Goal: Task Accomplishment & Management: Manage account settings

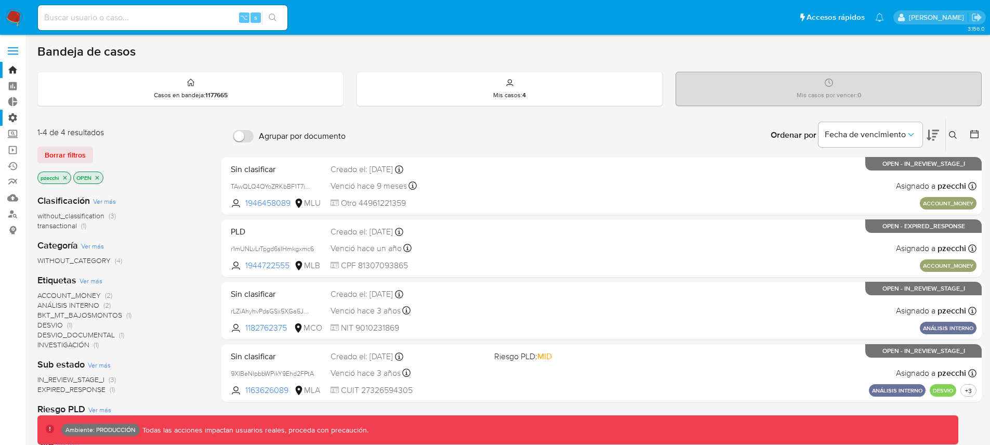
click at [14, 119] on label "Administración" at bounding box center [62, 118] width 124 height 16
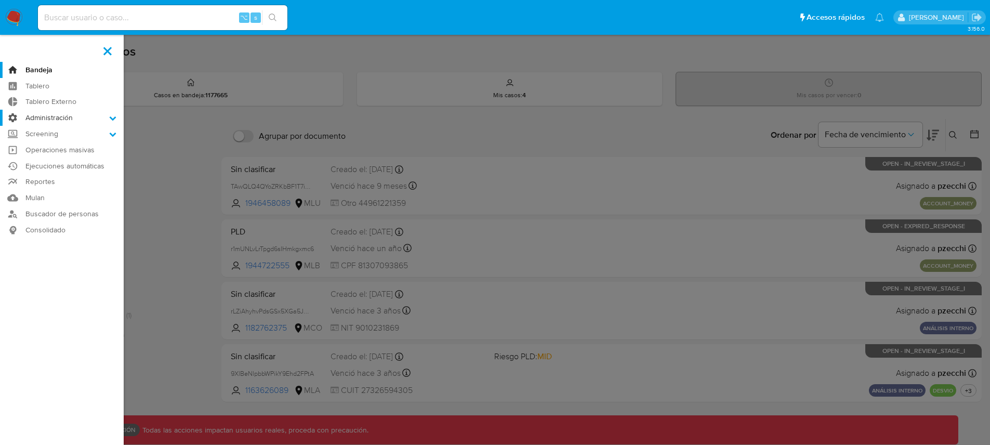
click at [0, 0] on input "Administración" at bounding box center [0, 0] width 0 height 0
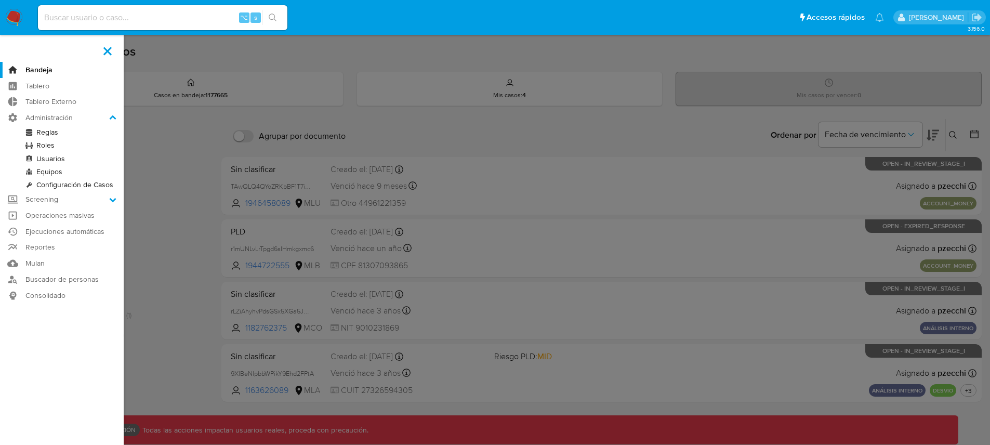
click at [52, 157] on link "Usuarios" at bounding box center [62, 158] width 124 height 13
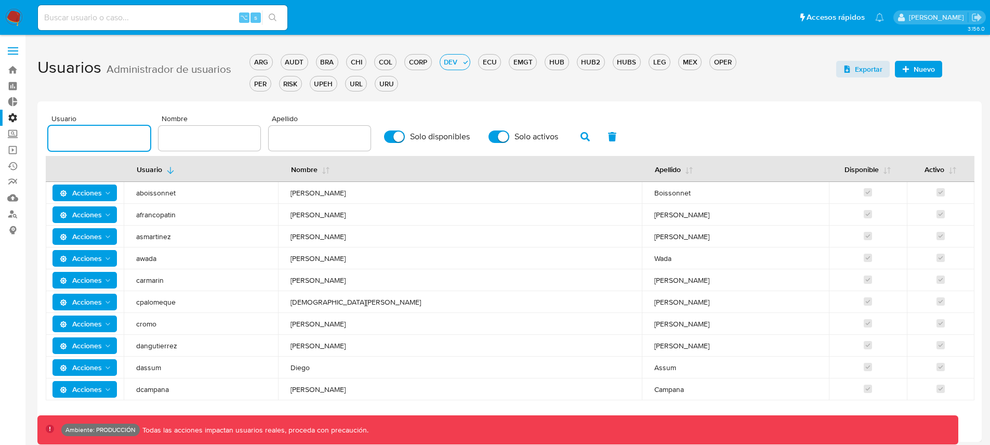
click at [100, 138] on input "text" at bounding box center [99, 138] width 102 height 14
type input "jari"
click at [580, 137] on icon "button" at bounding box center [584, 136] width 9 height 9
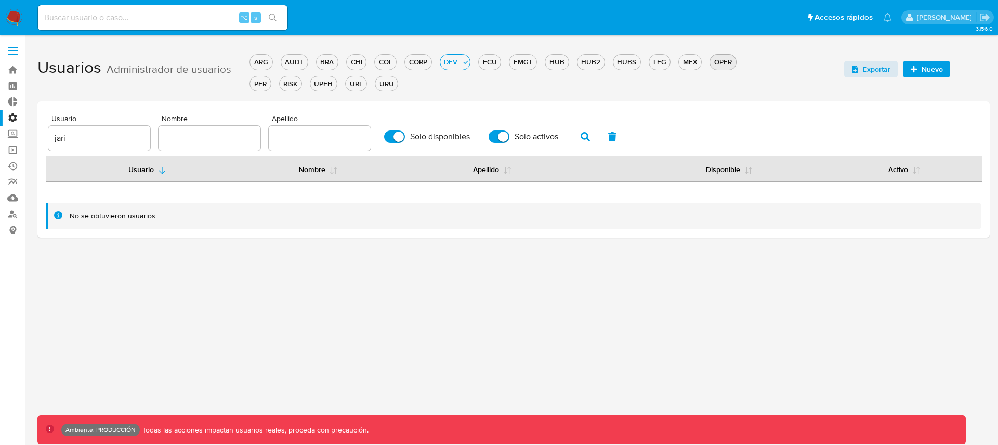
click at [715, 65] on div "OPER" at bounding box center [722, 62] width 25 height 10
click at [400, 139] on label "Solo disponibles" at bounding box center [427, 136] width 96 height 23
click at [400, 139] on input "Solo disponibles" at bounding box center [394, 136] width 21 height 12
checkbox input "false"
click at [529, 139] on span "Solo activos" at bounding box center [536, 136] width 44 height 10
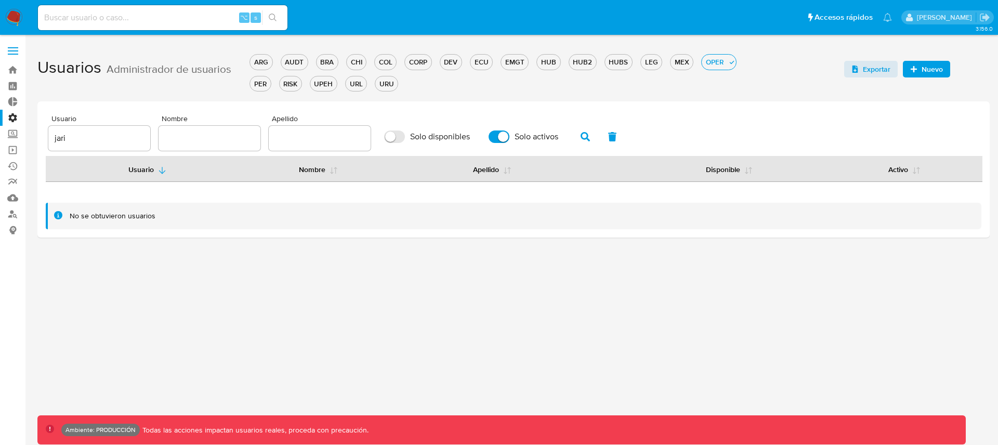
click at [509, 139] on input "Solo activos" at bounding box center [498, 136] width 21 height 12
checkbox input "false"
click at [580, 137] on icon "button" at bounding box center [584, 136] width 9 height 9
click at [593, 139] on button "button" at bounding box center [585, 136] width 27 height 25
click at [573, 140] on button "button" at bounding box center [585, 136] width 27 height 25
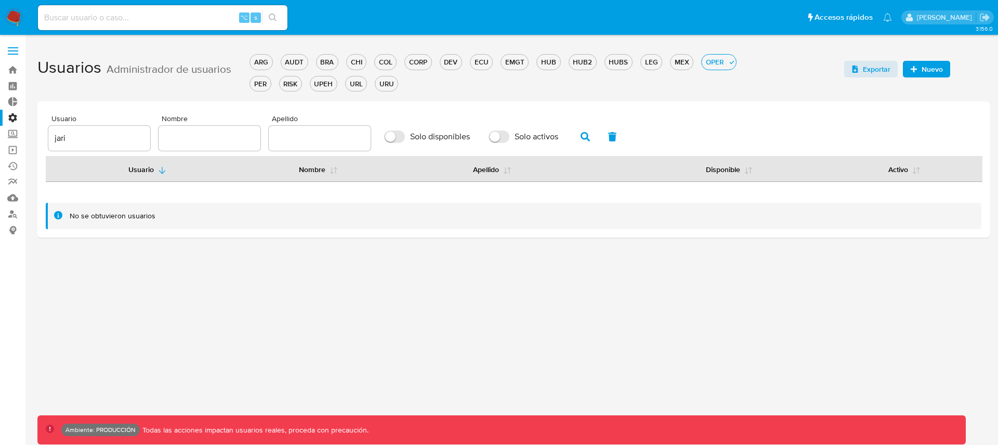
drag, startPoint x: 92, startPoint y: 143, endPoint x: 41, endPoint y: 142, distance: 51.5
click at [41, 142] on div "Usuario jari Nombre Apellido Solo disponibles Solo activos Usuario Nombre Apell…" at bounding box center [513, 169] width 952 height 136
click at [576, 137] on button "button" at bounding box center [585, 136] width 27 height 25
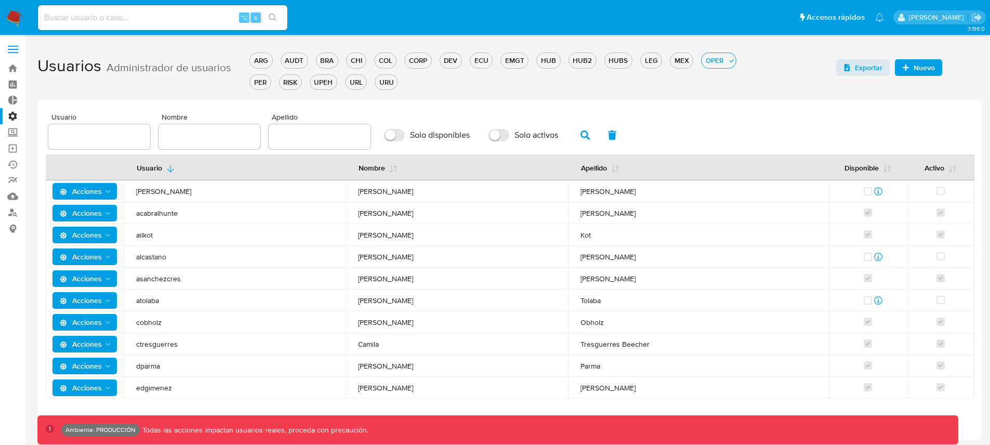
scroll to position [4, 0]
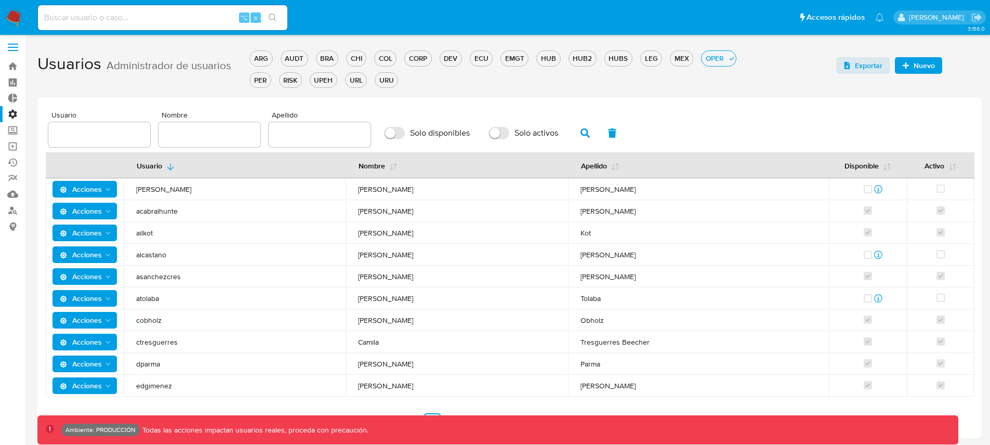
click at [457, 415] on div "Ambiente: PRODUCCIÓN Todas las acciones impactan usuarios reales, proceda con p…" at bounding box center [497, 429] width 921 height 29
click at [456, 413] on link "2" at bounding box center [451, 421] width 17 height 17
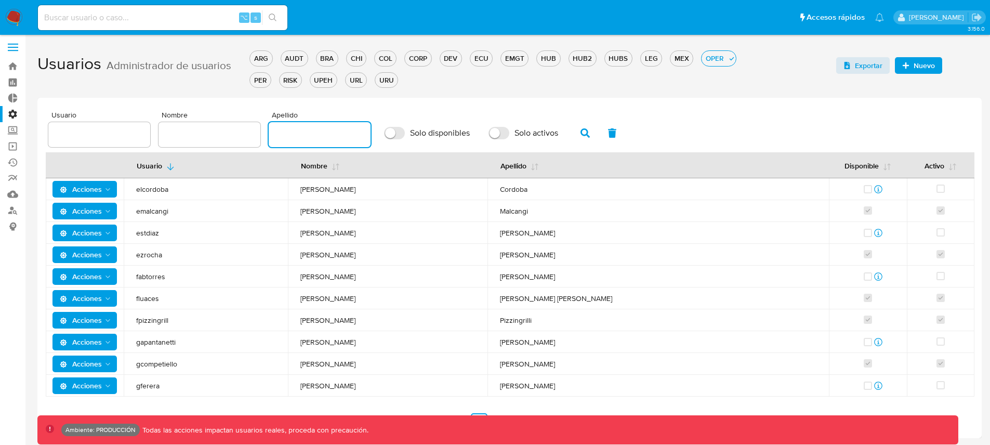
click at [299, 137] on input "text" at bounding box center [320, 135] width 102 height 14
type input "dari"
click at [580, 135] on icon "button" at bounding box center [584, 132] width 9 height 9
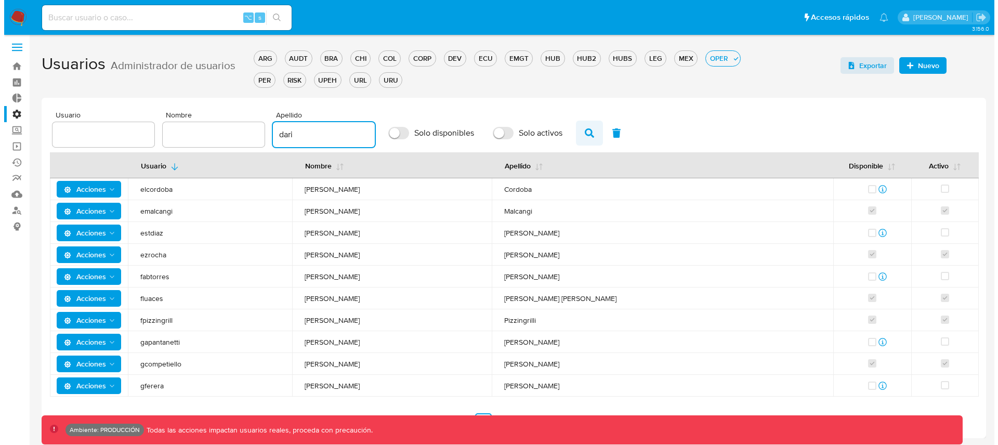
scroll to position [0, 0]
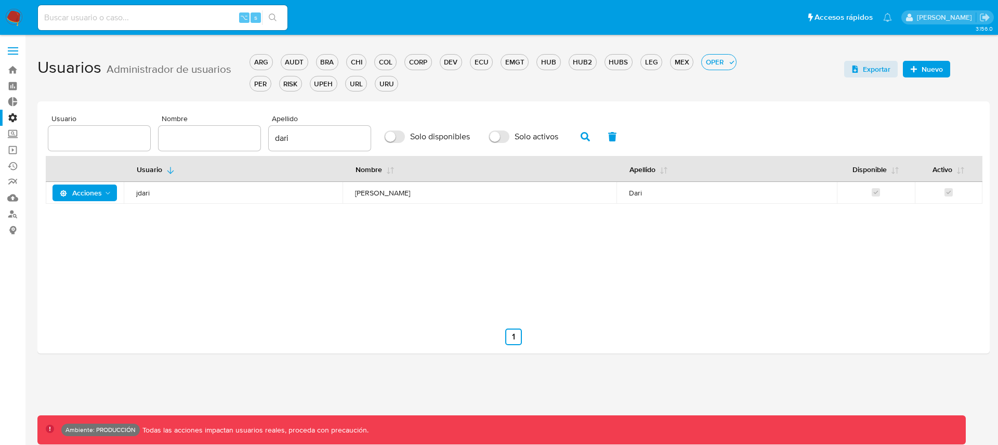
click at [149, 191] on span "jdari" at bounding box center [233, 192] width 194 height 9
click at [144, 196] on span "jdari" at bounding box center [233, 192] width 194 height 9
click at [115, 137] on input "text" at bounding box center [99, 138] width 102 height 14
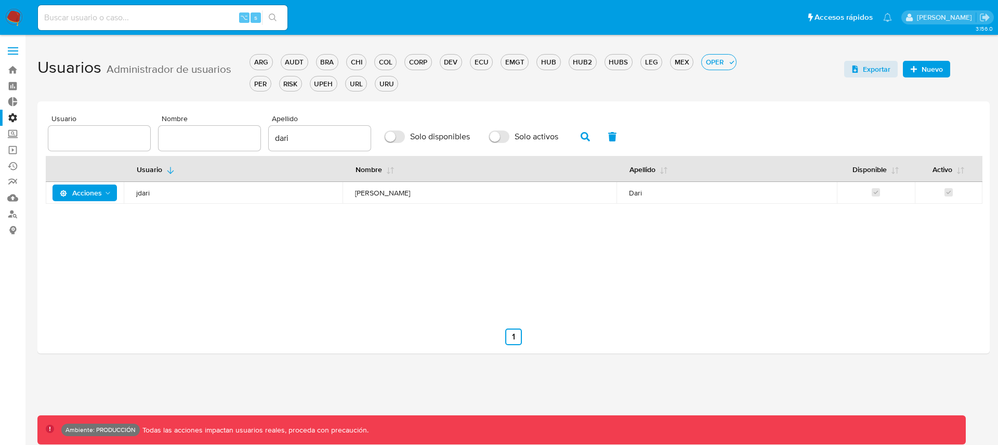
drag, startPoint x: 319, startPoint y: 149, endPoint x: 310, endPoint y: 141, distance: 11.4
click at [319, 149] on div "dari" at bounding box center [320, 138] width 102 height 25
drag, startPoint x: 308, startPoint y: 139, endPoint x: 229, endPoint y: 136, distance: 79.1
click at [229, 136] on div "Usuario Nombre Apellido dari Solo disponibles Solo activos" at bounding box center [513, 133] width 930 height 36
click at [97, 132] on input "text" at bounding box center [99, 138] width 102 height 14
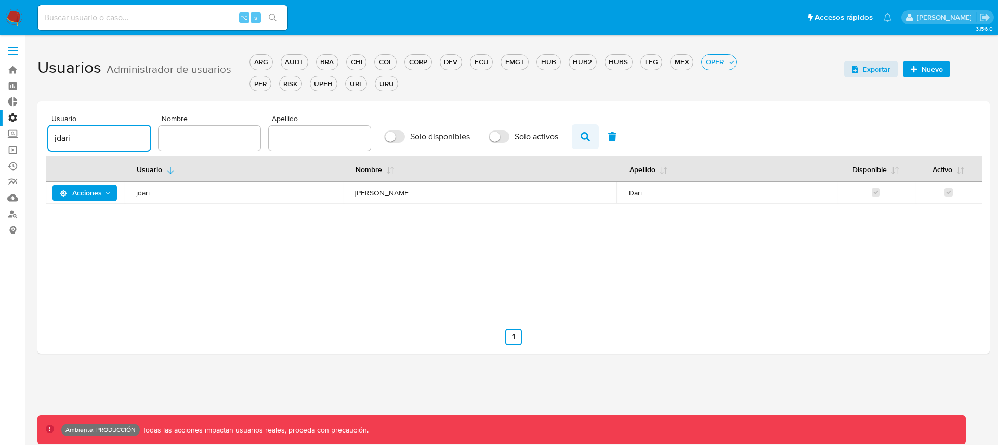
type input "jdari"
click at [580, 139] on icon "button" at bounding box center [584, 136] width 9 height 9
click at [581, 136] on icon "button" at bounding box center [584, 136] width 9 height 9
click at [107, 188] on span "Acciones" at bounding box center [86, 193] width 52 height 15
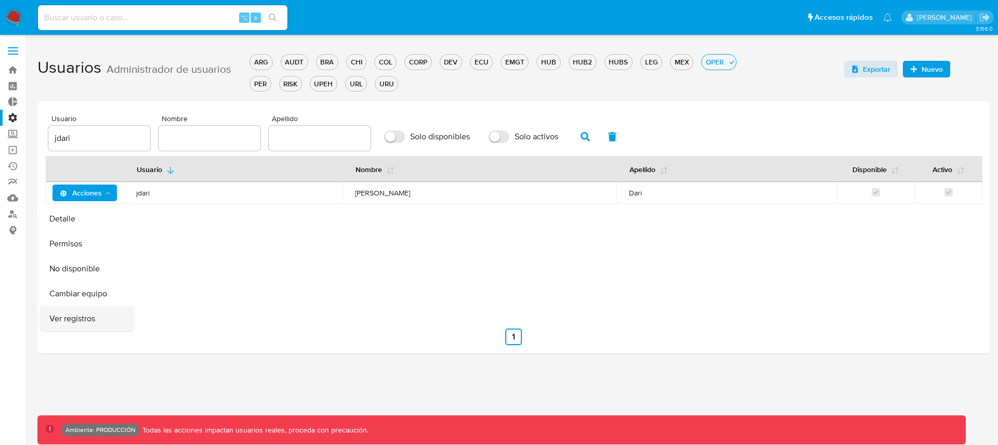
click at [90, 317] on button "Ver registros" at bounding box center [87, 318] width 94 height 25
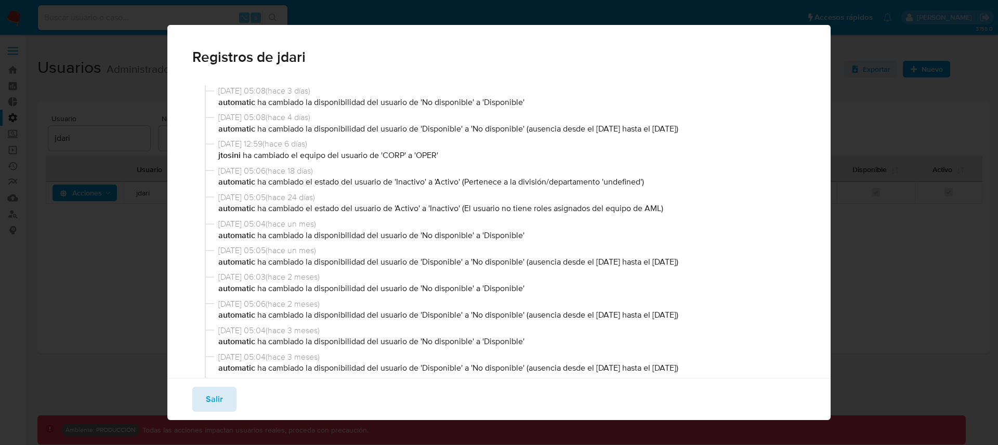
click at [215, 392] on span "Salir" at bounding box center [214, 399] width 17 height 23
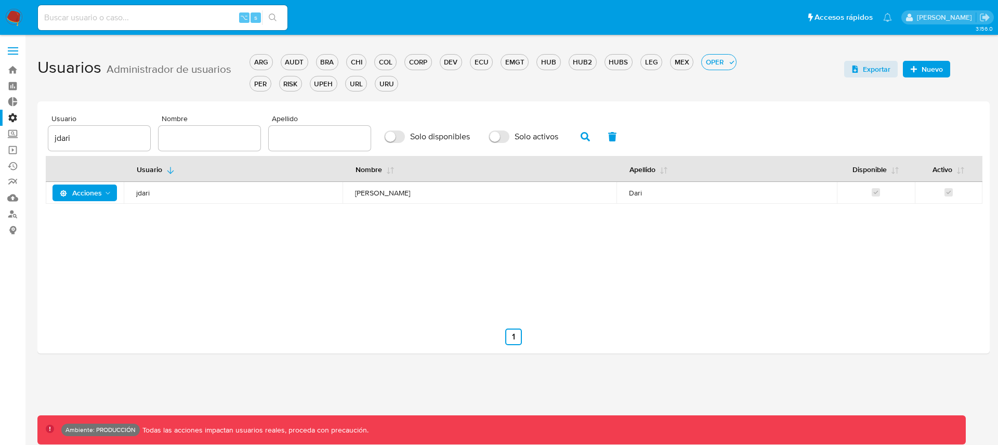
click at [103, 198] on span "Acciones" at bounding box center [86, 193] width 52 height 15
click at [83, 320] on button "Ver registros" at bounding box center [87, 318] width 94 height 25
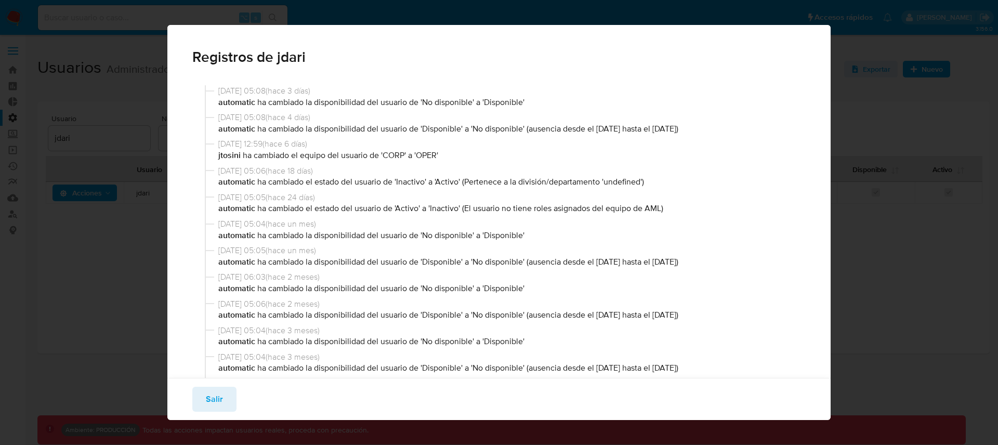
click at [123, 150] on div "Registros de jdari 23/08/2025 05:08 ( hace 3 días ) automatic ha cambiado la di…" at bounding box center [499, 222] width 998 height 445
click at [219, 396] on span "Salir" at bounding box center [214, 399] width 17 height 23
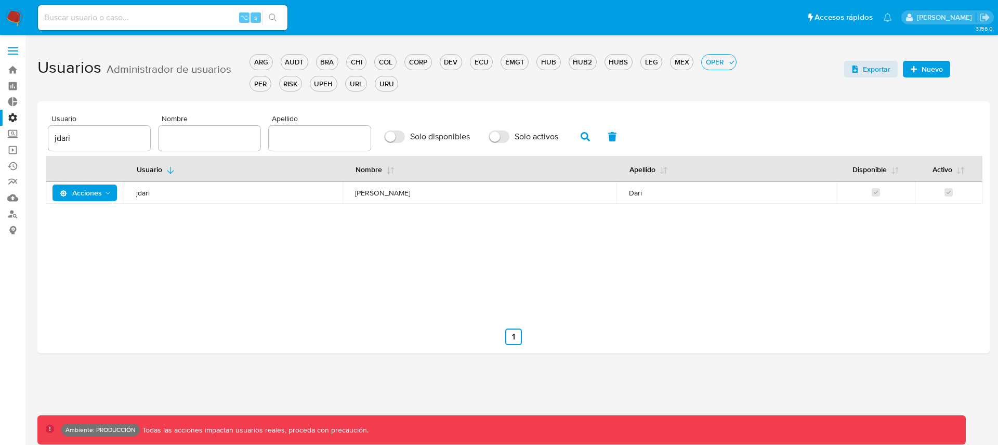
click at [15, 116] on label "Administración" at bounding box center [62, 118] width 124 height 16
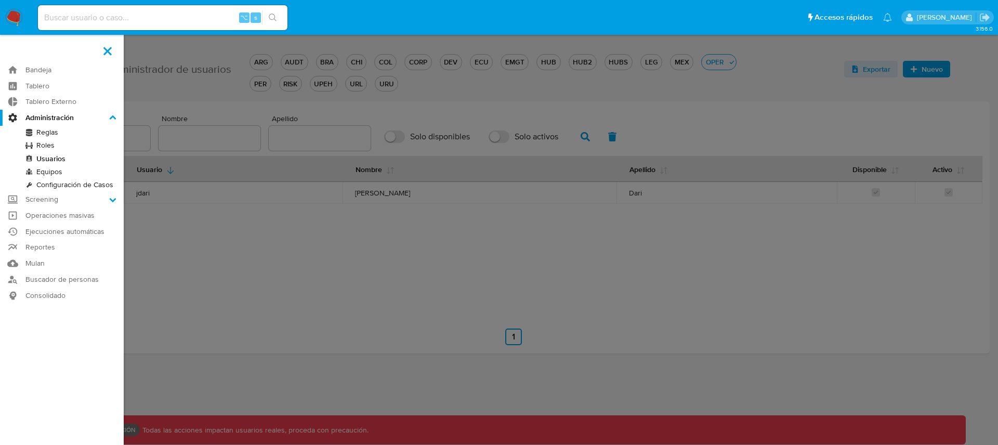
click at [0, 0] on input "Administración" at bounding box center [0, 0] width 0 height 0
click at [50, 148] on link "Roles" at bounding box center [62, 145] width 124 height 13
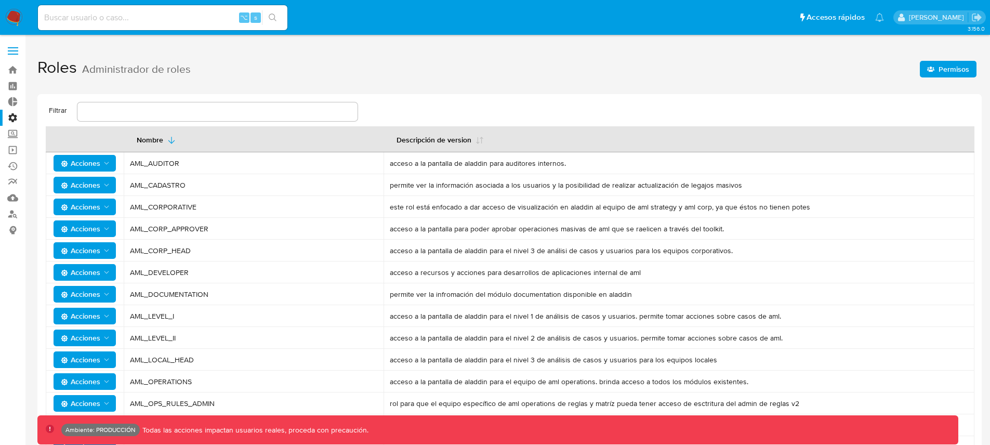
click at [958, 74] on span "Permisos" at bounding box center [954, 69] width 31 height 17
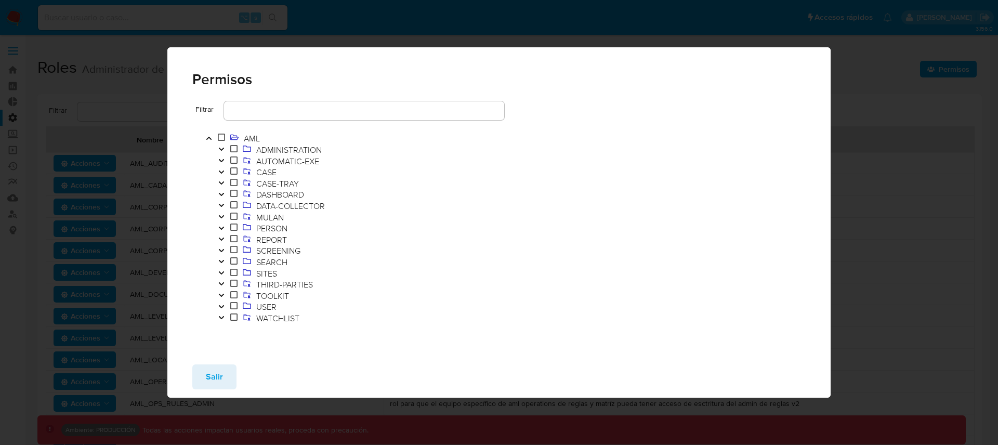
click at [222, 160] on icon "Toggle" at bounding box center [220, 160] width 5 height 3
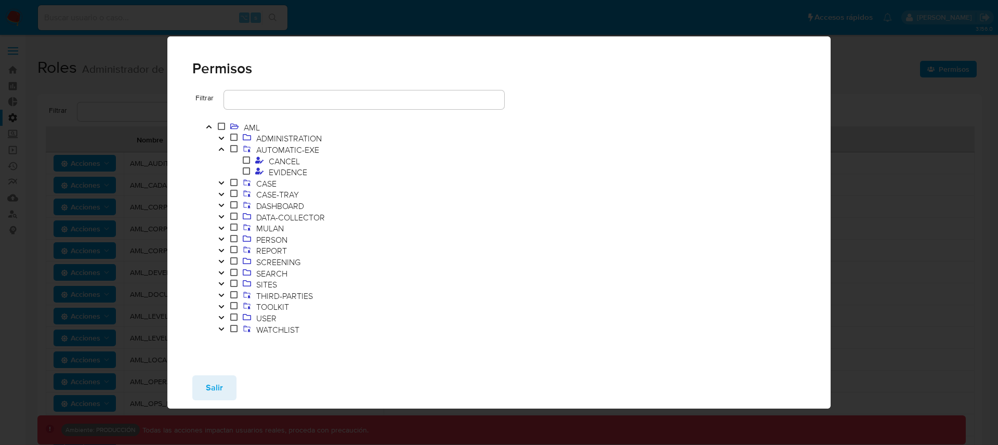
click at [222, 152] on button "Toggle" at bounding box center [221, 149] width 12 height 11
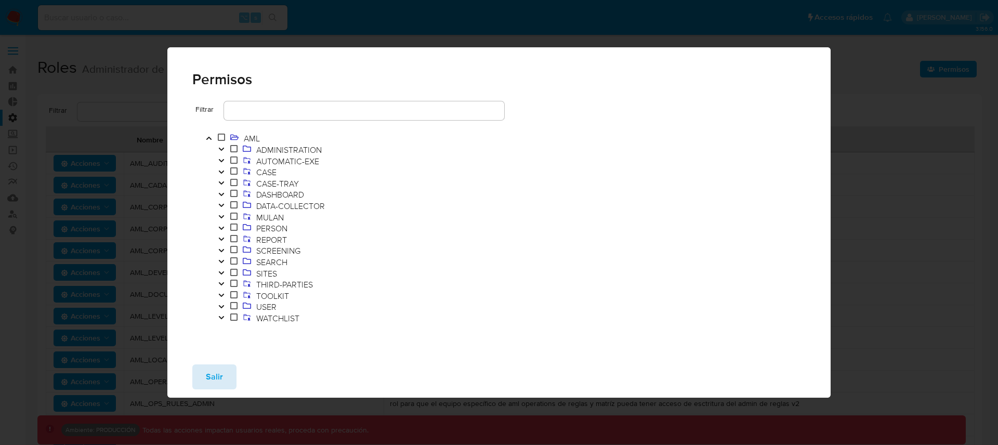
click at [216, 384] on span "Salir" at bounding box center [214, 376] width 17 height 23
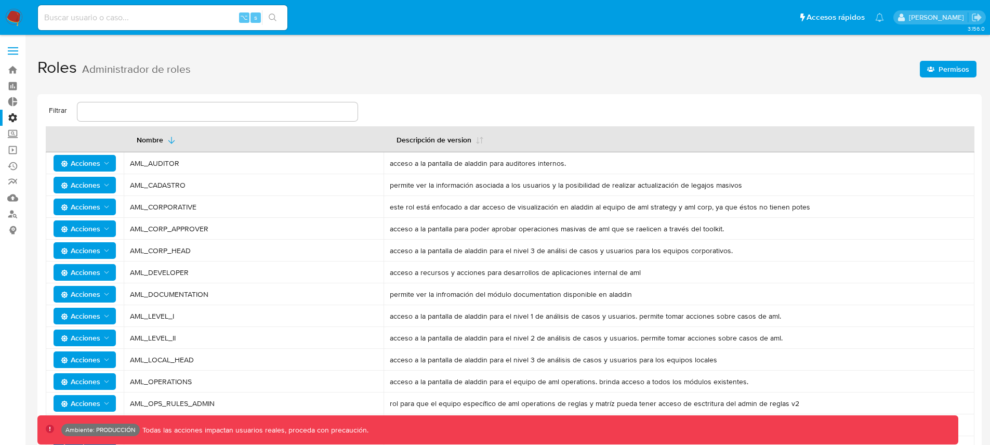
click at [108, 234] on span "Acciones" at bounding box center [86, 228] width 50 height 15
click at [89, 277] on button "Permisos" at bounding box center [87, 279] width 94 height 25
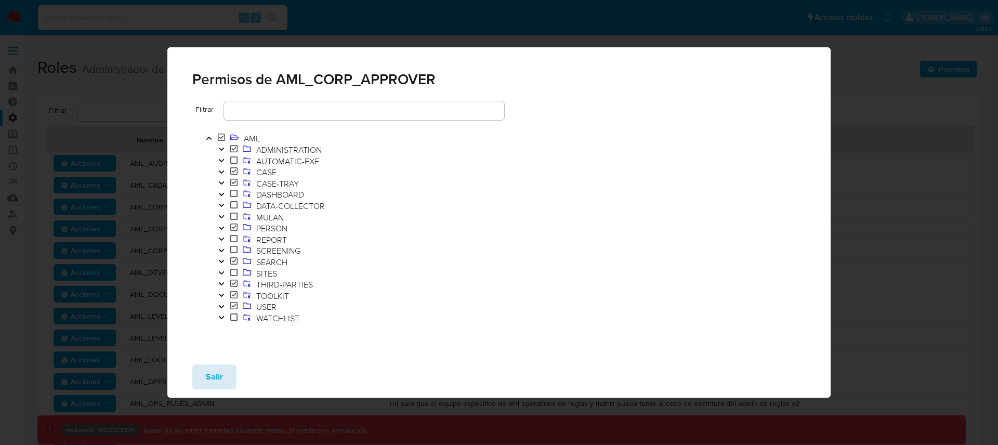
click at [220, 380] on span "Salir" at bounding box center [214, 376] width 17 height 23
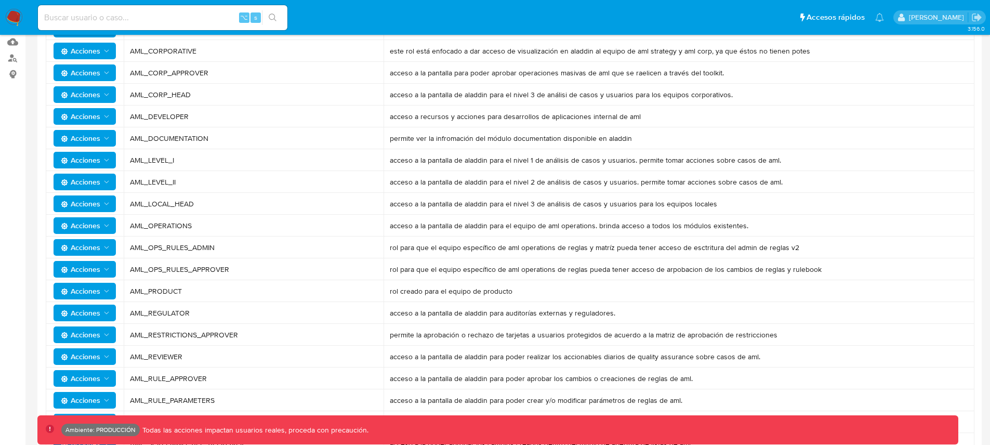
scroll to position [170, 0]
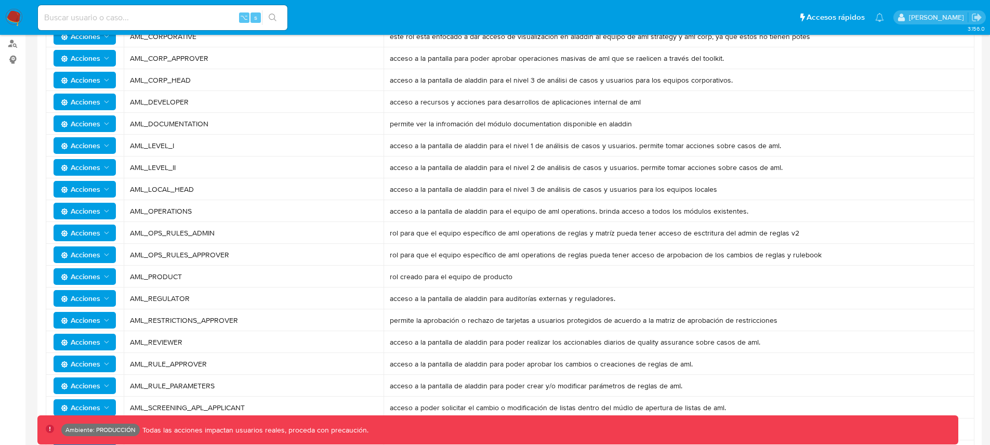
click at [103, 213] on icon "Acciones" at bounding box center [106, 211] width 8 height 8
click at [107, 213] on icon "Acciones" at bounding box center [106, 211] width 8 height 8
click at [85, 257] on button "Permisos" at bounding box center [87, 261] width 94 height 25
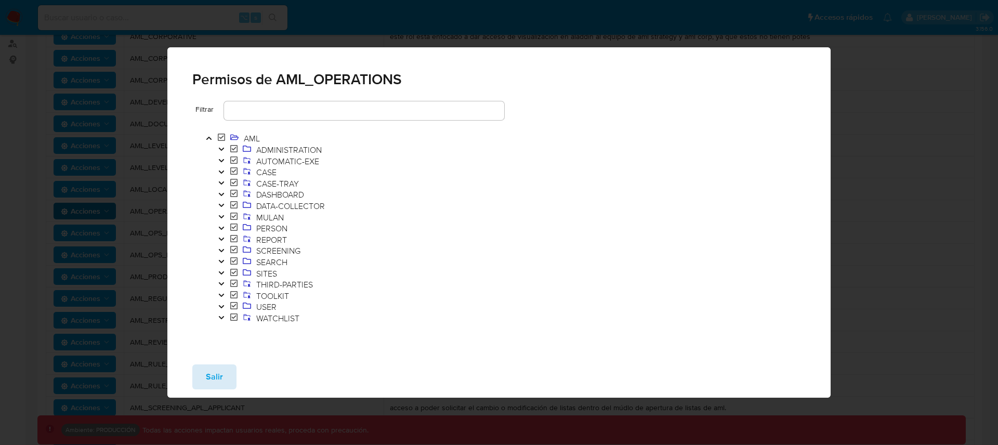
click at [210, 375] on span "Salir" at bounding box center [214, 376] width 17 height 23
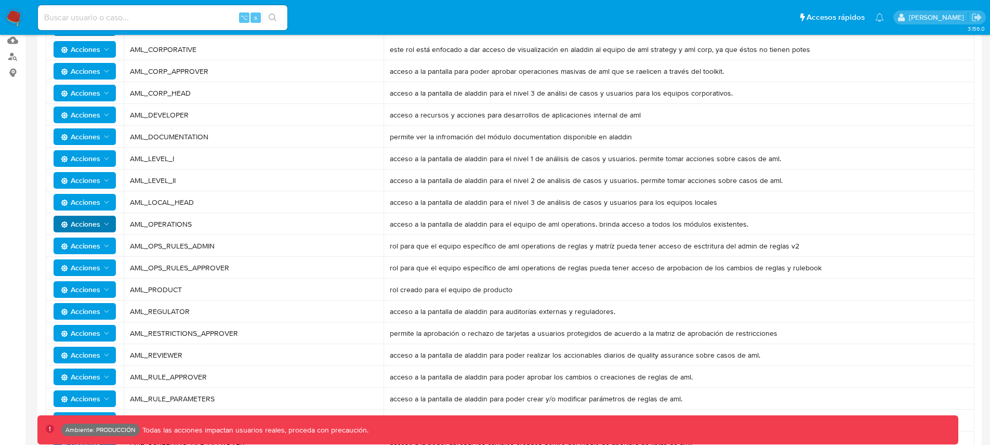
scroll to position [0, 0]
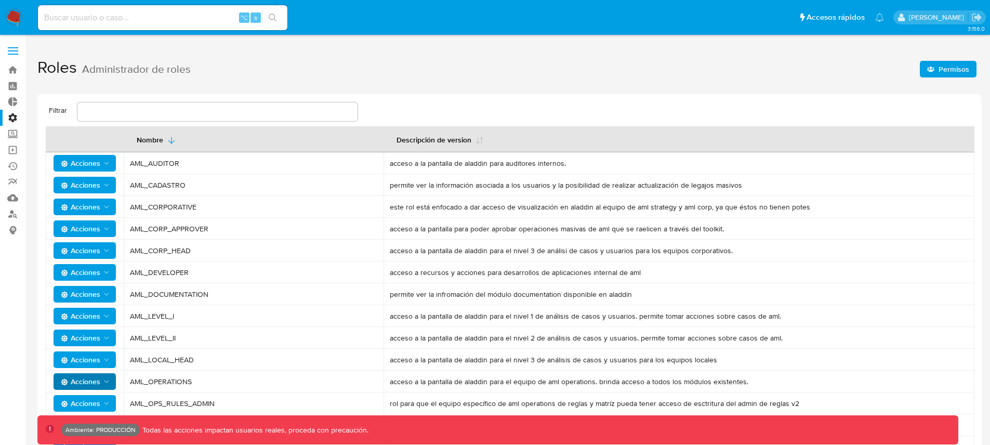
click at [16, 122] on label "Administración" at bounding box center [62, 118] width 124 height 16
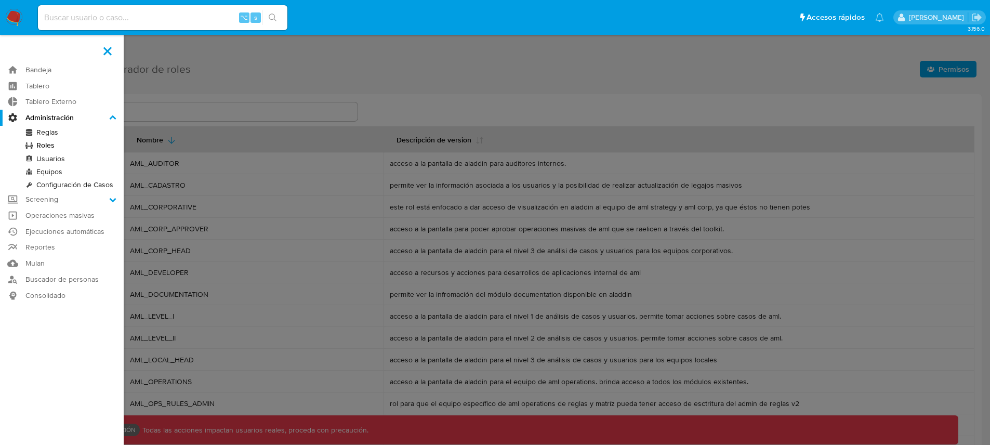
click at [0, 0] on input "Administración" at bounding box center [0, 0] width 0 height 0
click at [48, 133] on link "Reglas" at bounding box center [62, 132] width 124 height 13
